Goal: Use online tool/utility: Utilize a website feature to perform a specific function

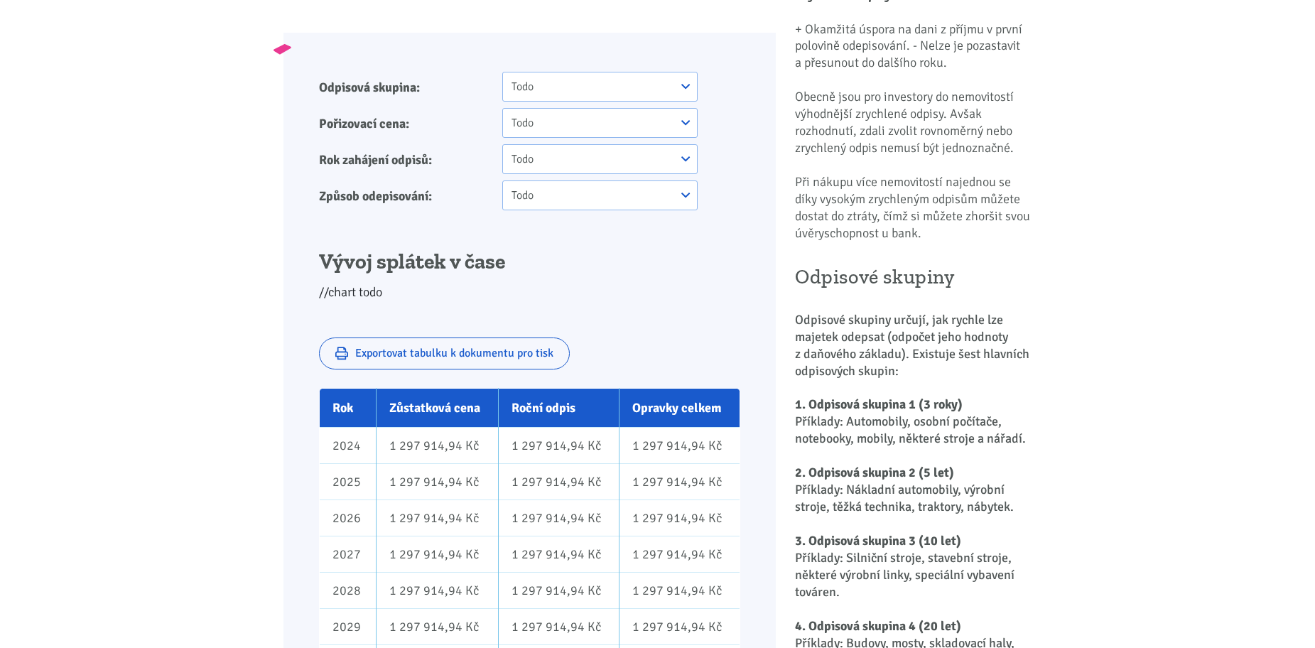
scroll to position [142, 0]
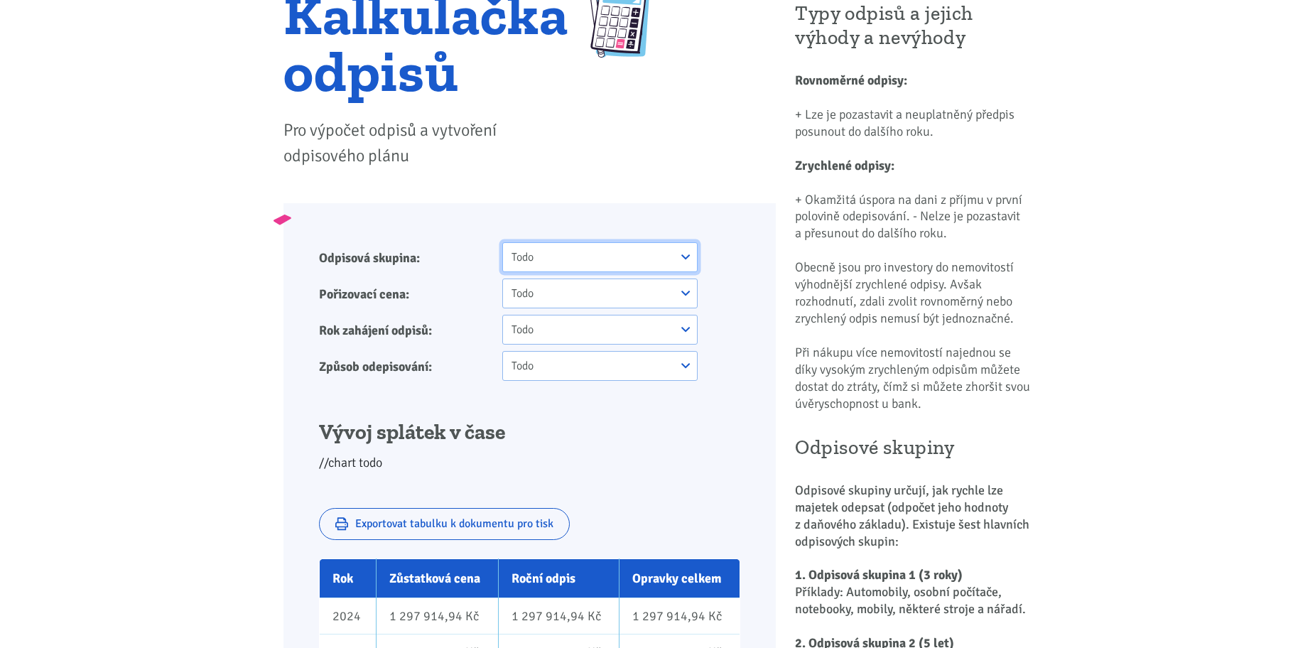
click at [541, 264] on select "Todo One Two Three" at bounding box center [599, 257] width 195 height 30
select select "2"
click at [502, 242] on select "Todo One Two Three" at bounding box center [599, 257] width 195 height 30
click at [551, 296] on select "Todo One Two Three" at bounding box center [599, 293] width 195 height 30
select select "3"
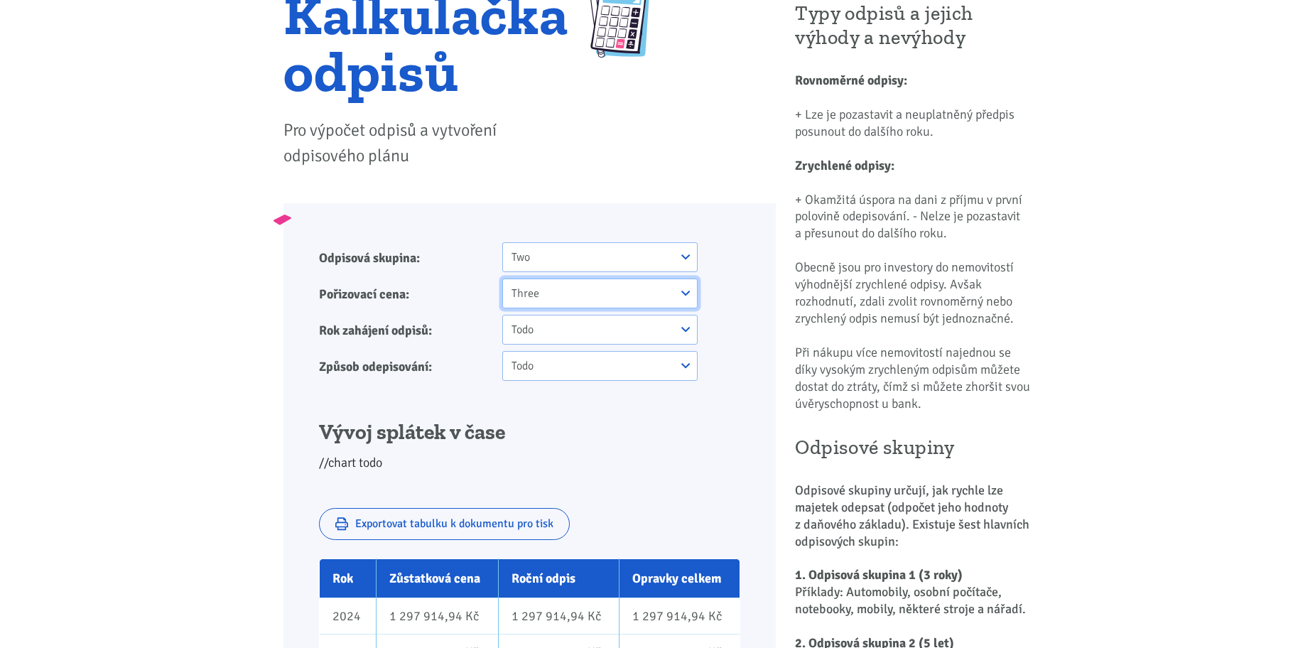
click at [502, 278] on select "Todo One Two Three" at bounding box center [599, 293] width 195 height 30
click at [538, 336] on select "Todo One Two Three" at bounding box center [599, 330] width 195 height 30
select select "1"
click at [502, 315] on select "Todo One Two Three" at bounding box center [599, 330] width 195 height 30
click at [549, 360] on select "Todo One Two Three" at bounding box center [599, 366] width 195 height 30
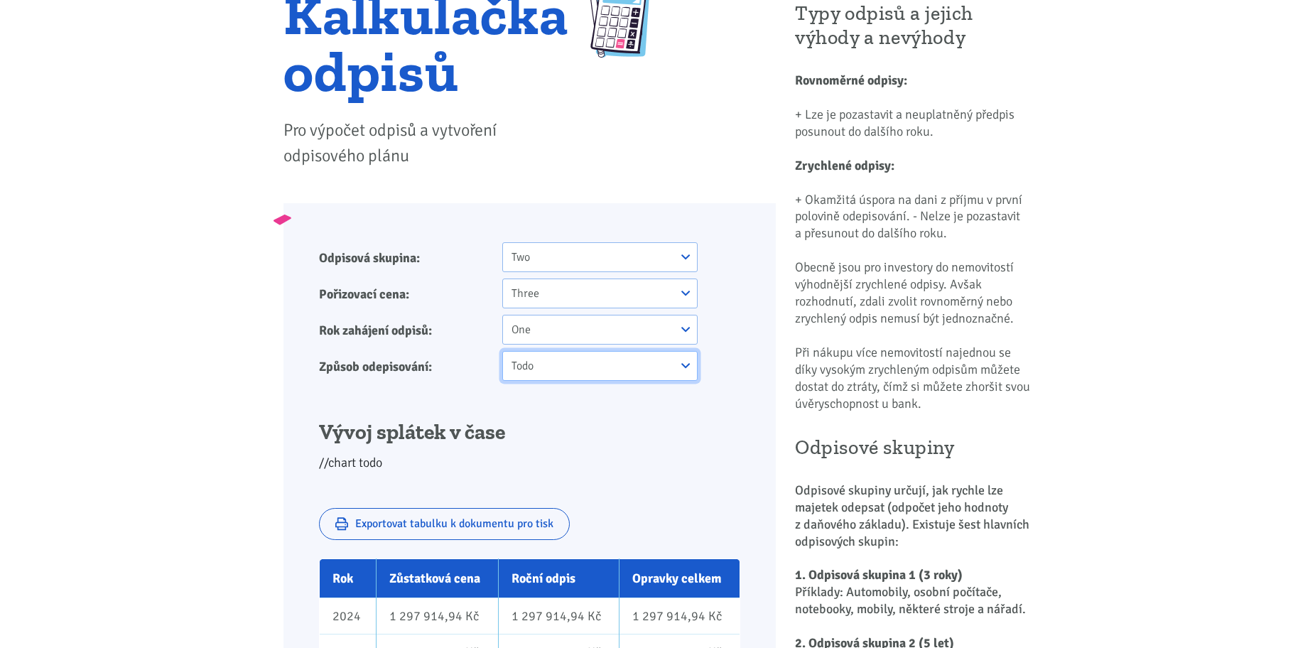
select select "3"
click at [502, 351] on select "Todo One Two Three" at bounding box center [599, 366] width 195 height 30
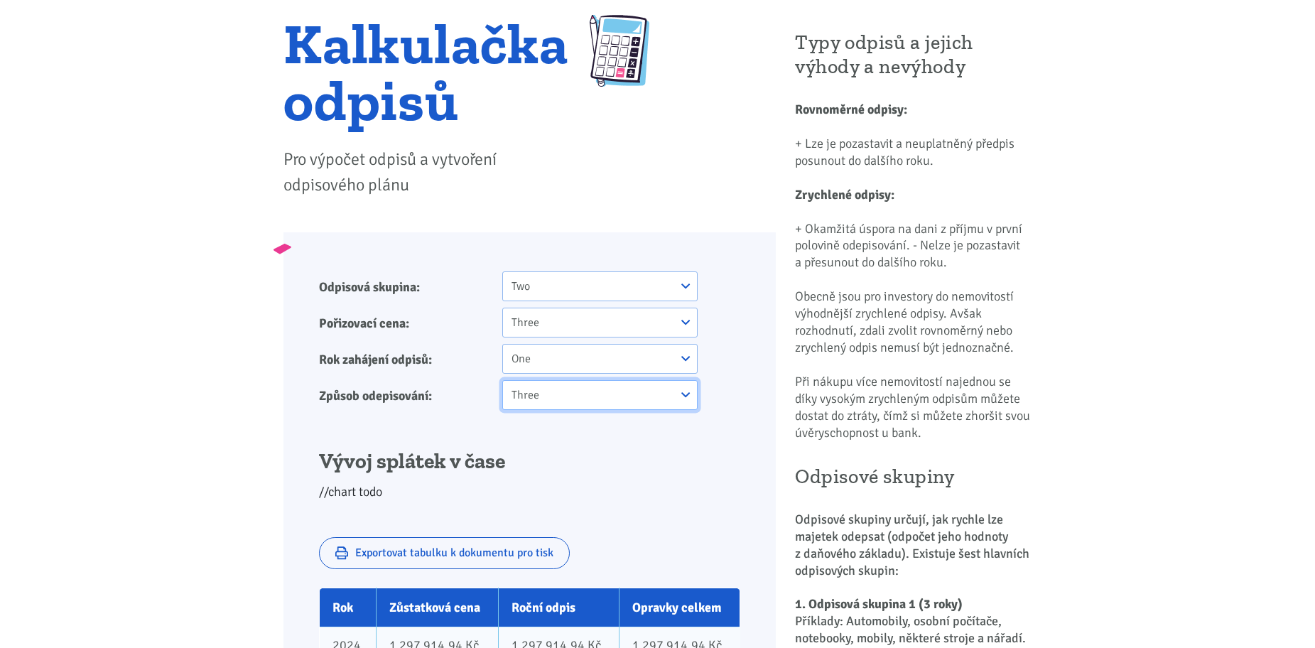
scroll to position [71, 0]
